Goal: Transaction & Acquisition: Purchase product/service

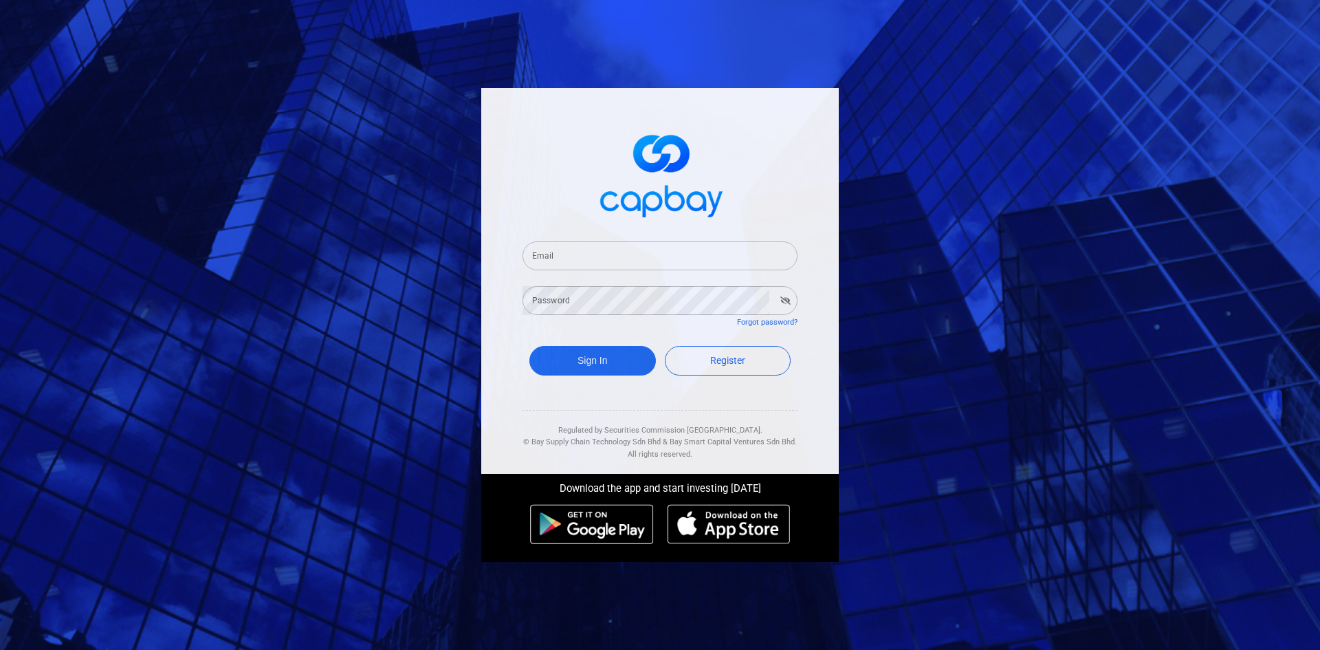
drag, startPoint x: 590, startPoint y: 265, endPoint x: 621, endPoint y: 270, distance: 30.7
click at [590, 265] on input "Email" at bounding box center [659, 255] width 275 height 29
type input "[EMAIL_ADDRESS][DOMAIN_NAME]"
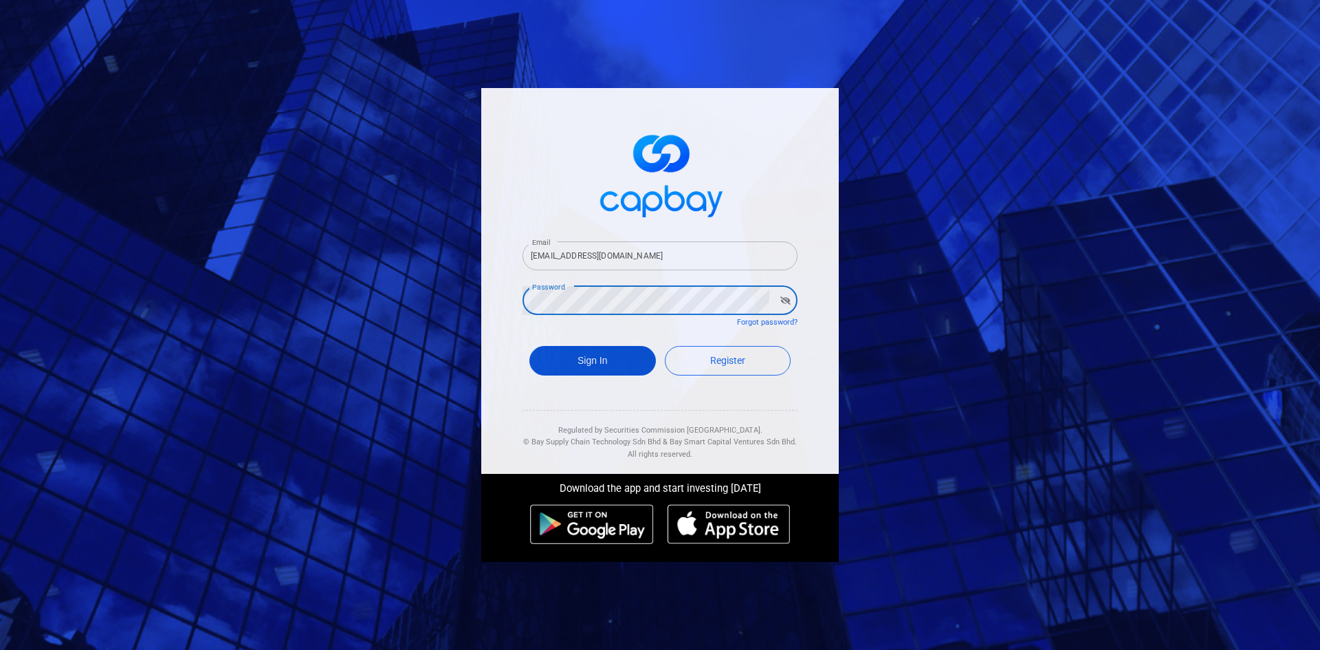
click at [611, 361] on button "Sign In" at bounding box center [592, 361] width 126 height 30
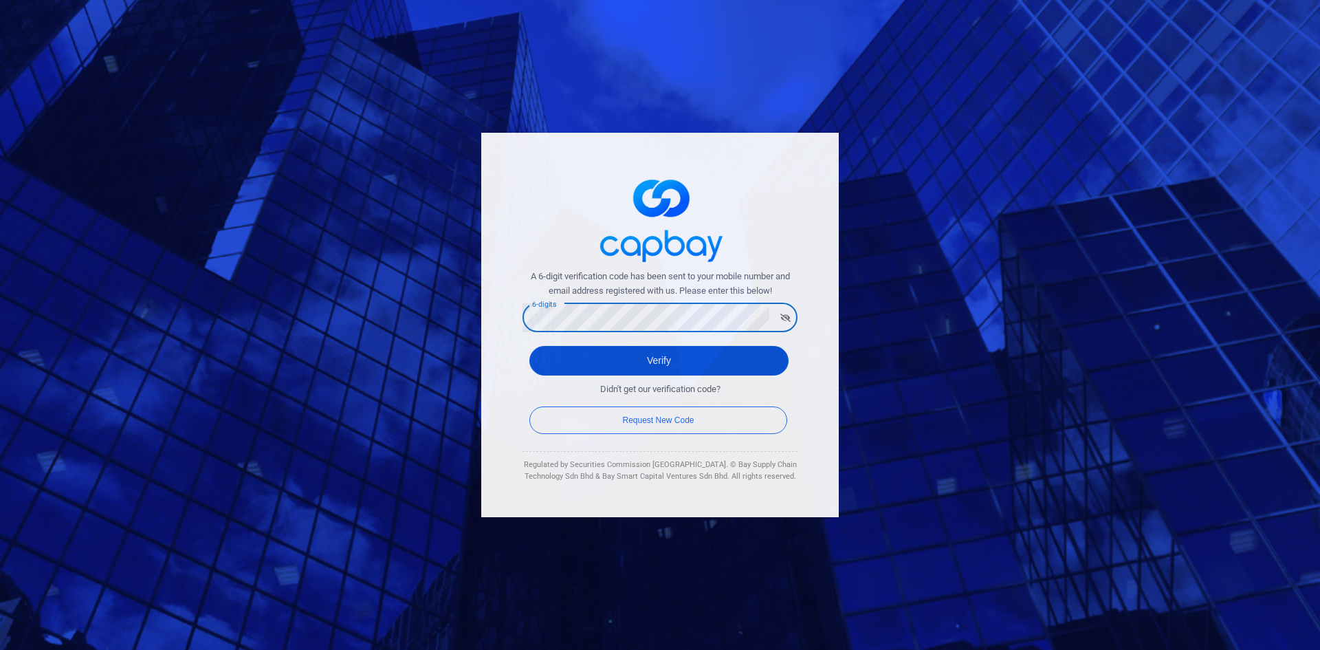
click at [623, 355] on button "Verify" at bounding box center [658, 361] width 259 height 30
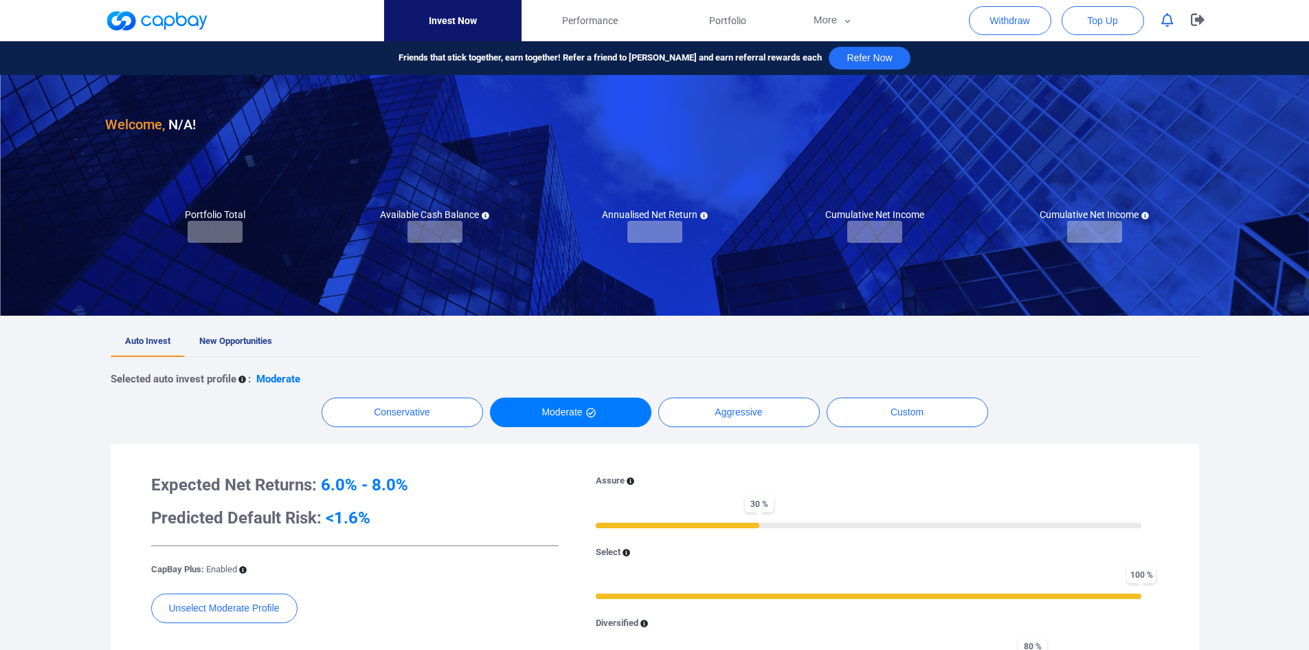
checkbox input "true"
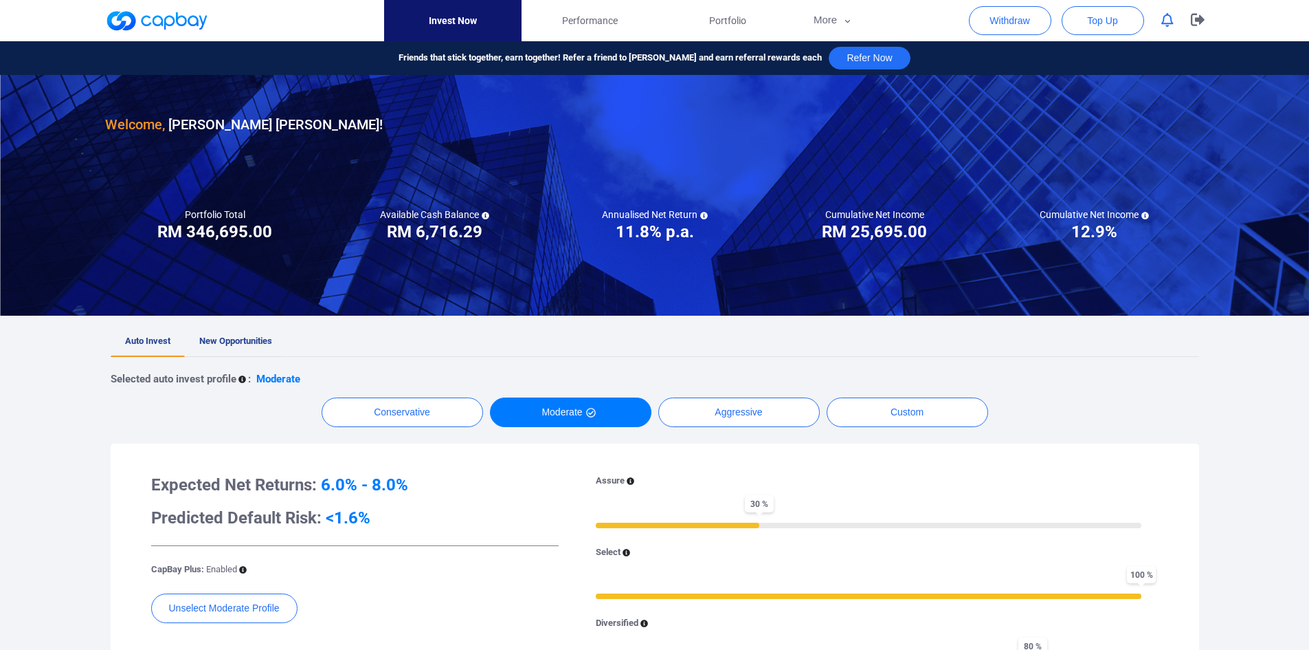
click at [241, 344] on span "New Opportunities" at bounding box center [235, 340] width 73 height 10
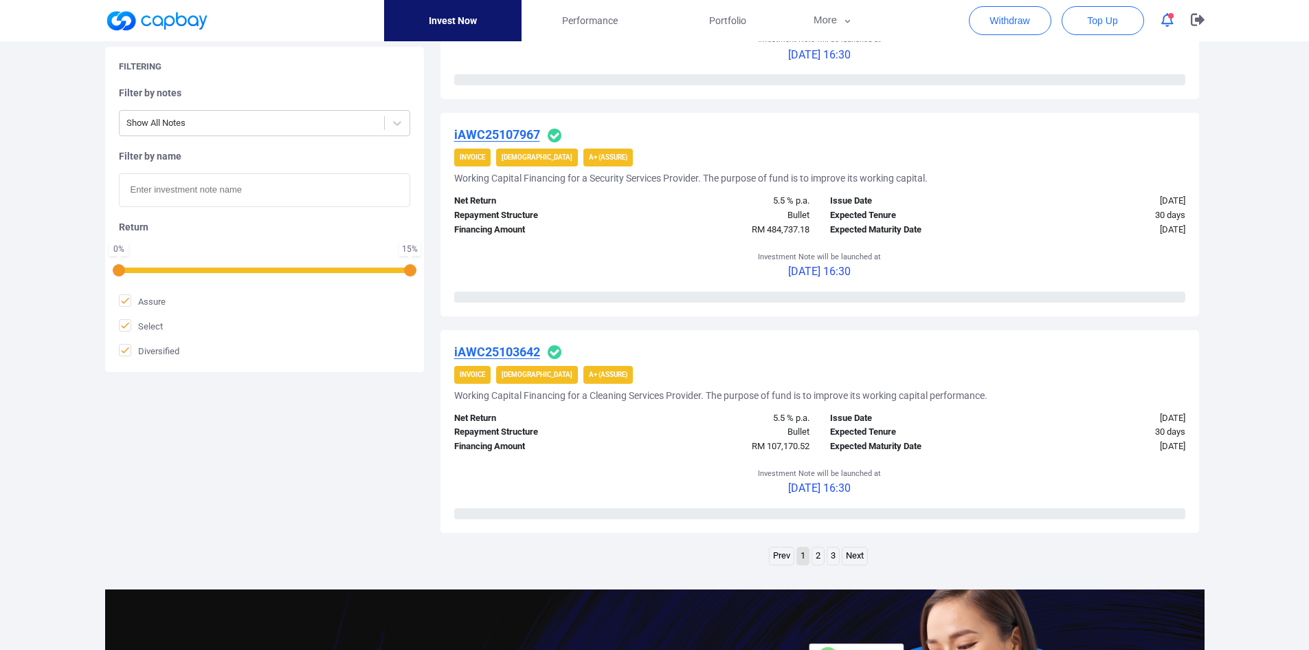
scroll to position [1973, 0]
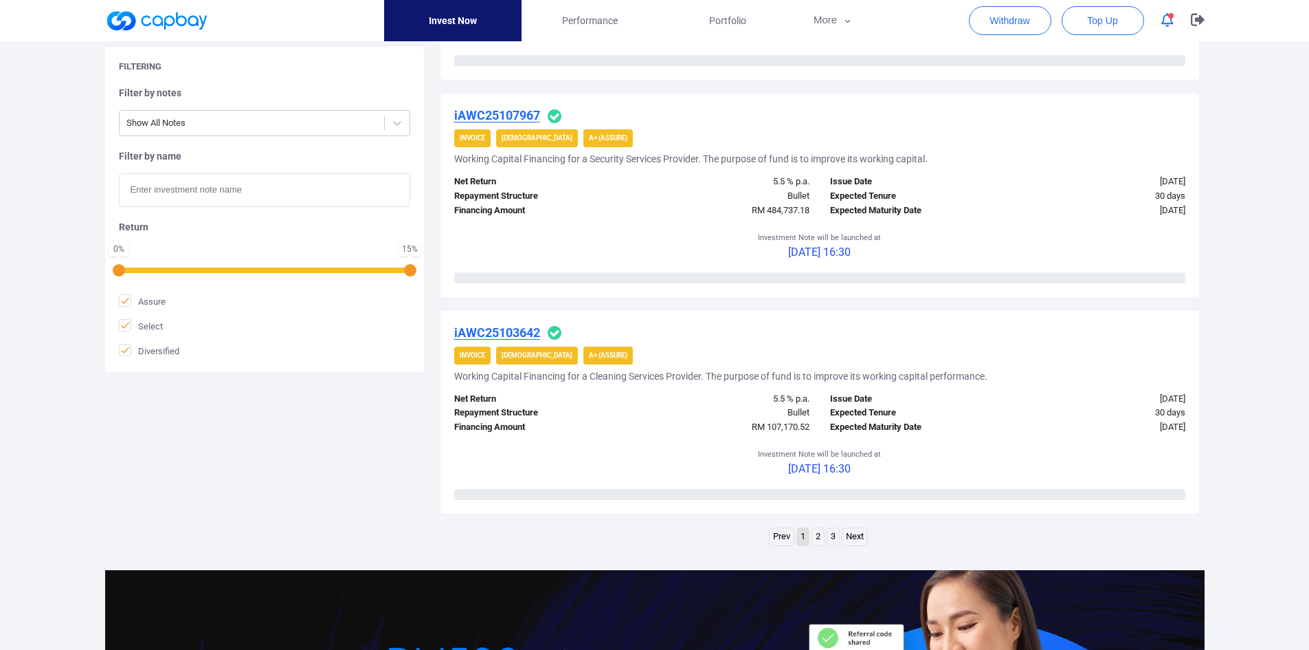
click at [828, 378] on link "3" at bounding box center [834, 536] width 12 height 17
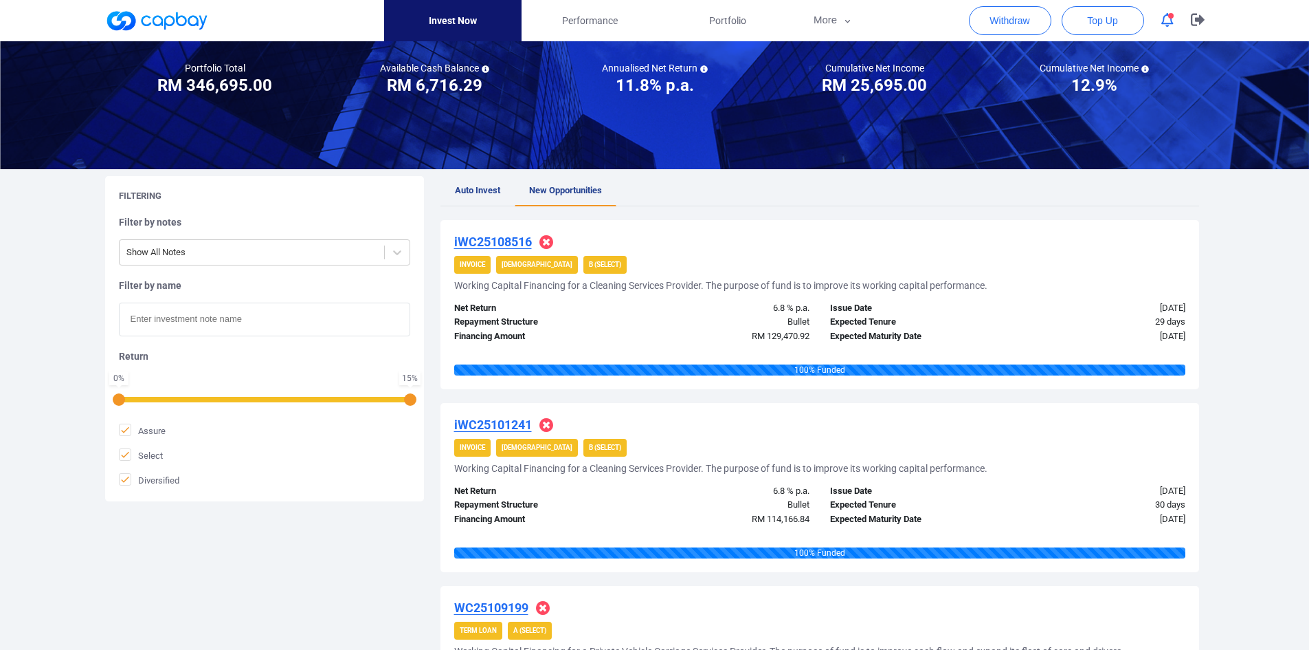
scroll to position [115, 0]
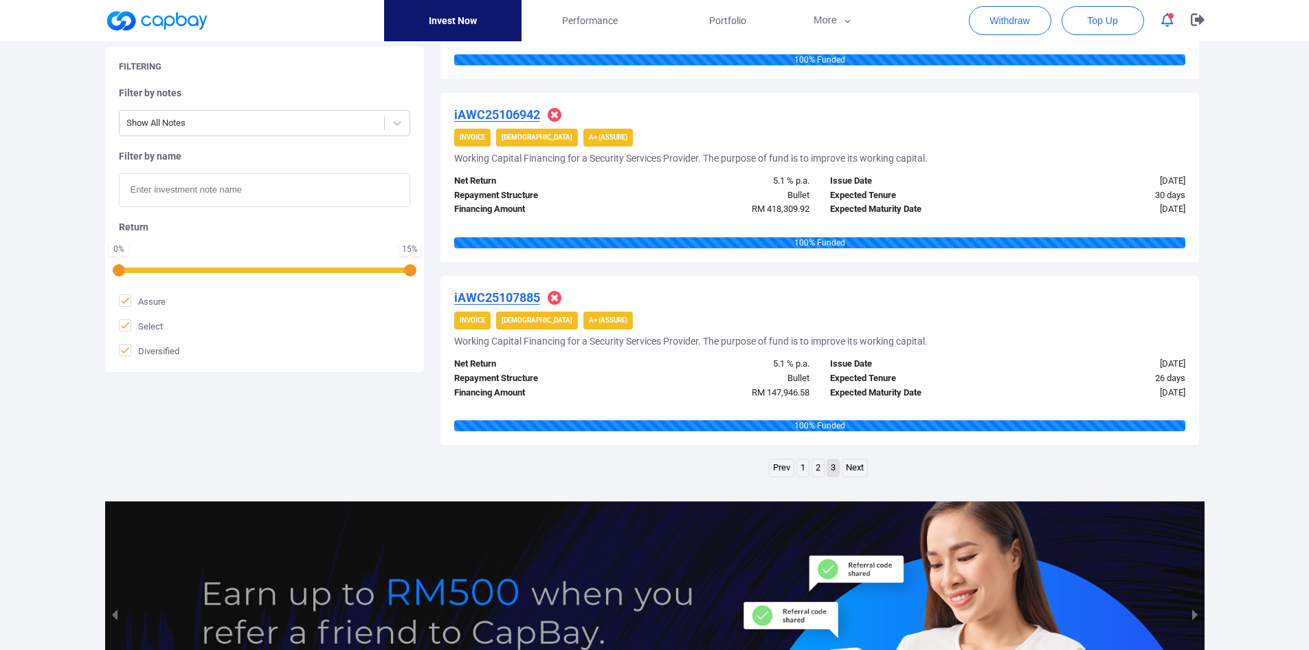
click at [815, 378] on link "2" at bounding box center [818, 467] width 12 height 17
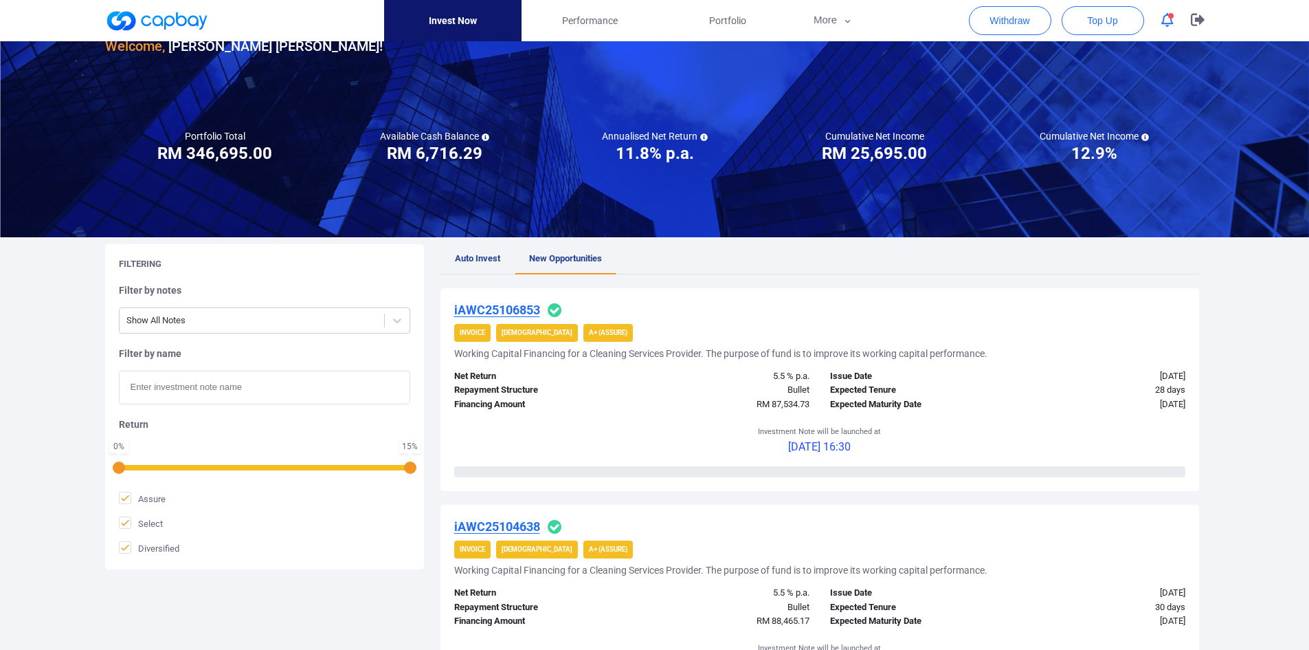
scroll to position [69, 0]
